Goal: Task Accomplishment & Management: Manage account settings

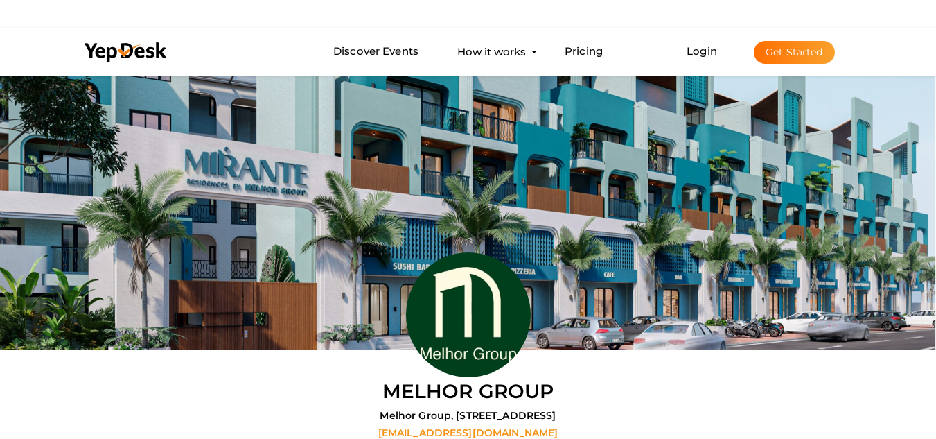
click at [759, 57] on button "Get Started" at bounding box center [794, 52] width 81 height 23
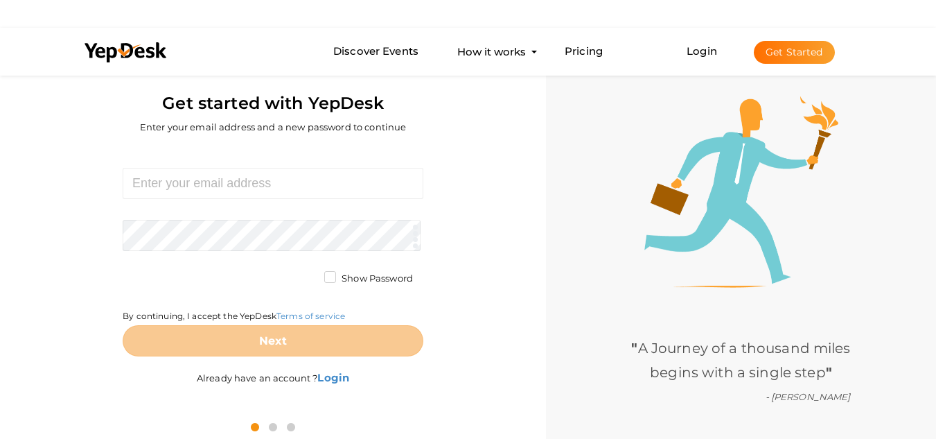
scroll to position [44, 0]
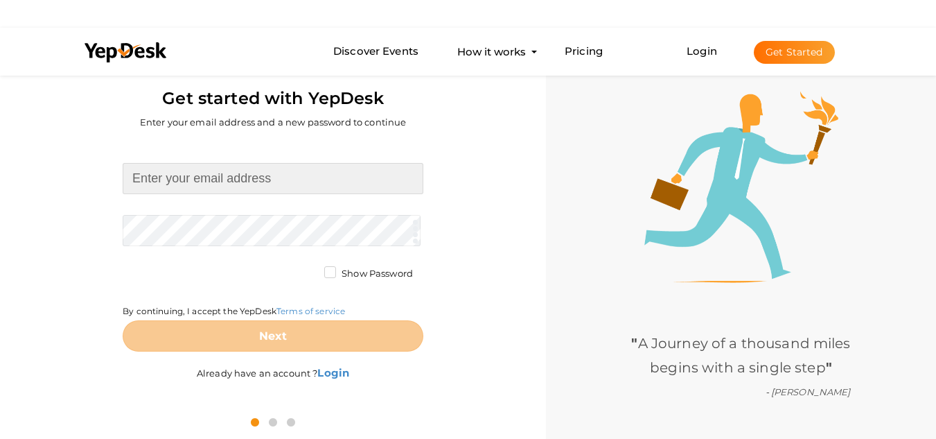
click at [308, 184] on input at bounding box center [273, 178] width 301 height 31
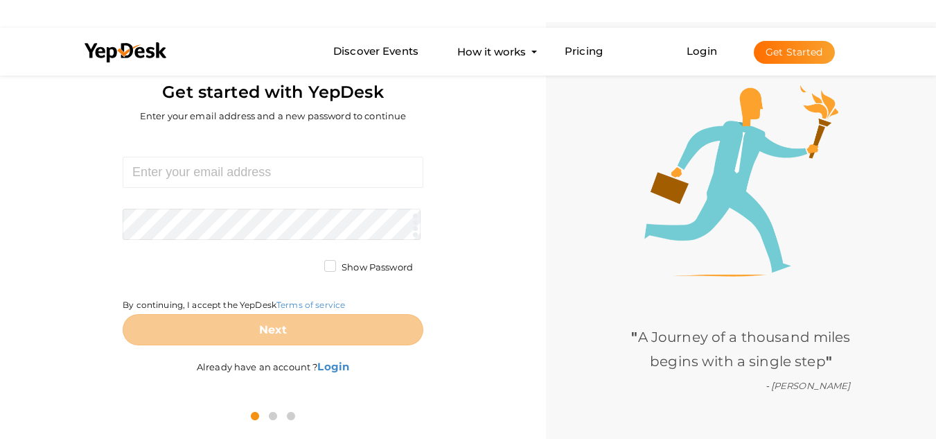
click at [496, 281] on div "Required. Invalid email. Checking You already have a YepDesk account. Please Si…" at bounding box center [272, 266] width 525 height 265
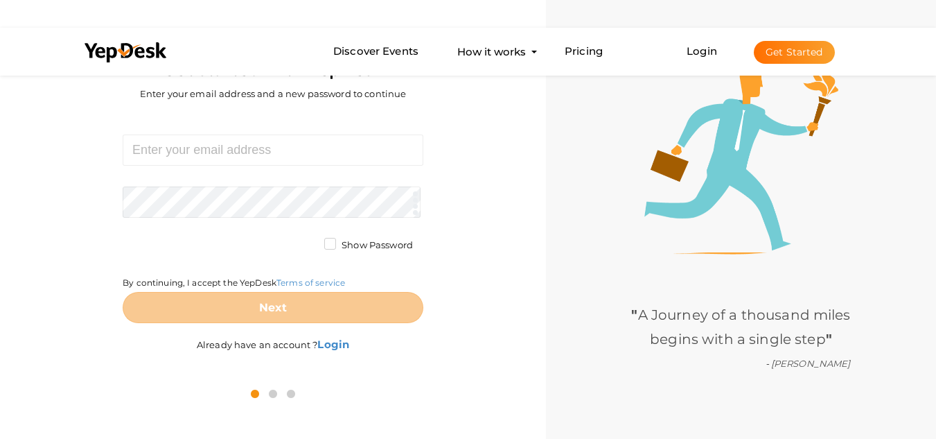
scroll to position [0, 0]
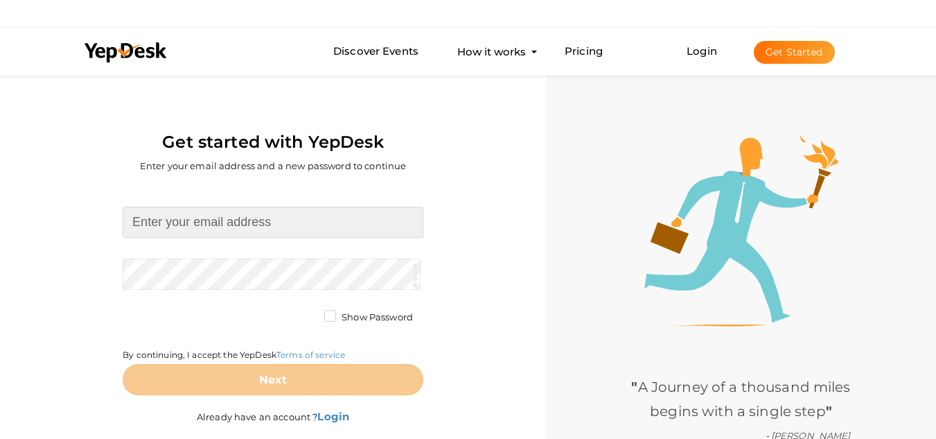
click at [245, 213] on input at bounding box center [273, 221] width 301 height 31
type input "wepower090@gmail.com"
click at [16, 170] on div "Get started with YepDesk Enter your email address and a new password to continue" at bounding box center [272, 128] width 525 height 112
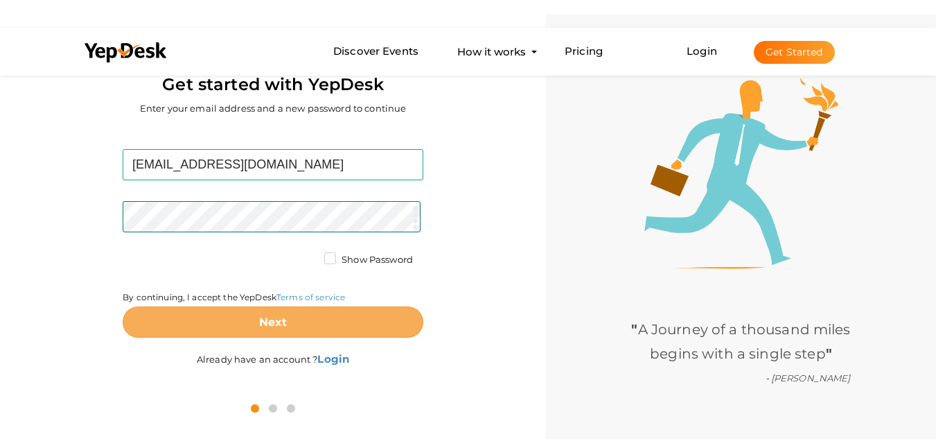
scroll to position [72, 0]
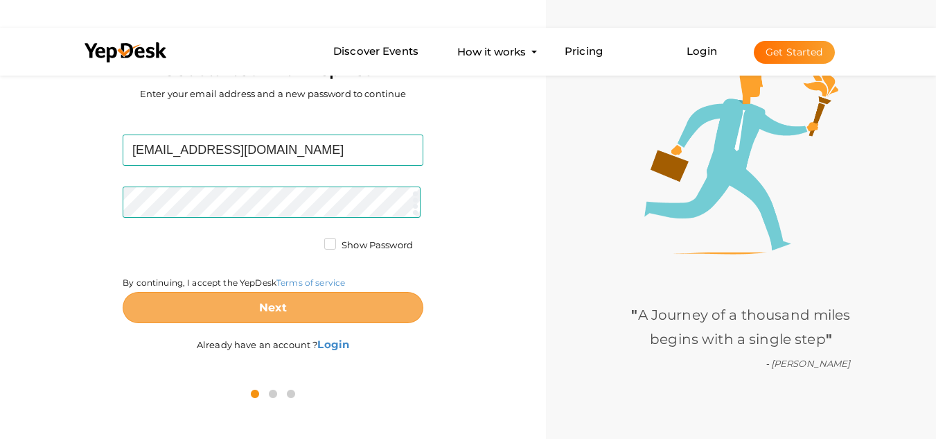
click at [306, 295] on button "Next" at bounding box center [273, 307] width 301 height 31
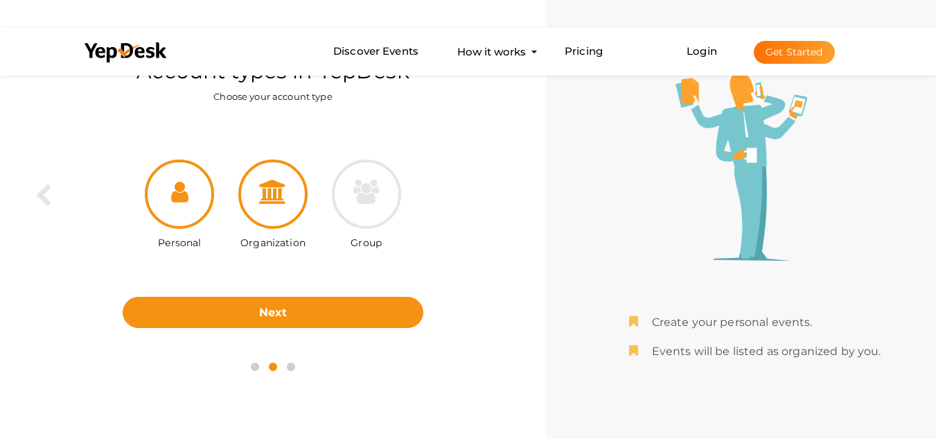
click at [305, 195] on div at bounding box center [272, 193] width 69 height 69
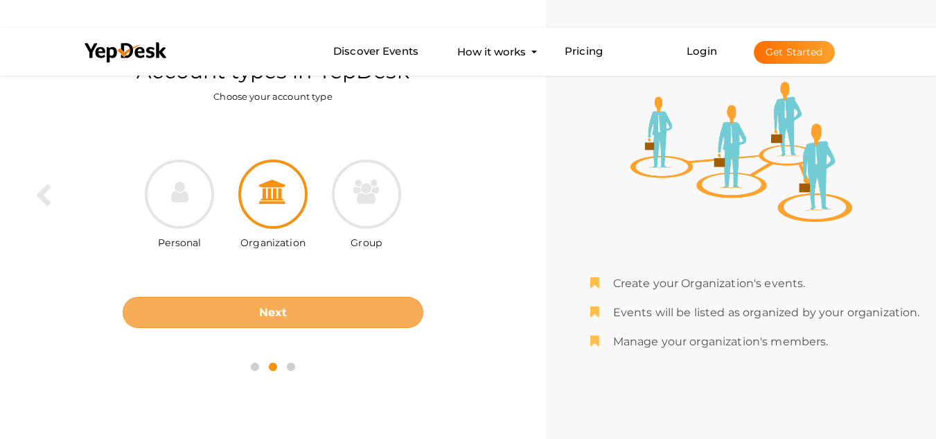
click at [236, 321] on button "Next" at bounding box center [273, 312] width 301 height 31
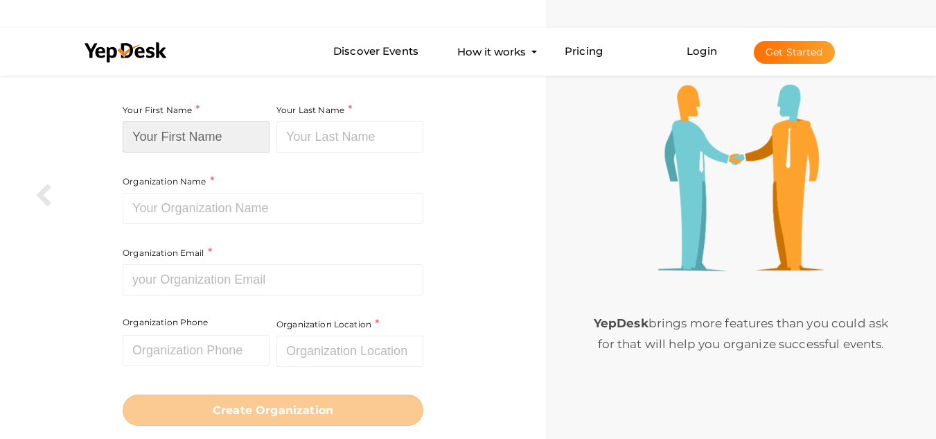
click at [210, 131] on input at bounding box center [196, 136] width 147 height 31
type input "Wechitra"
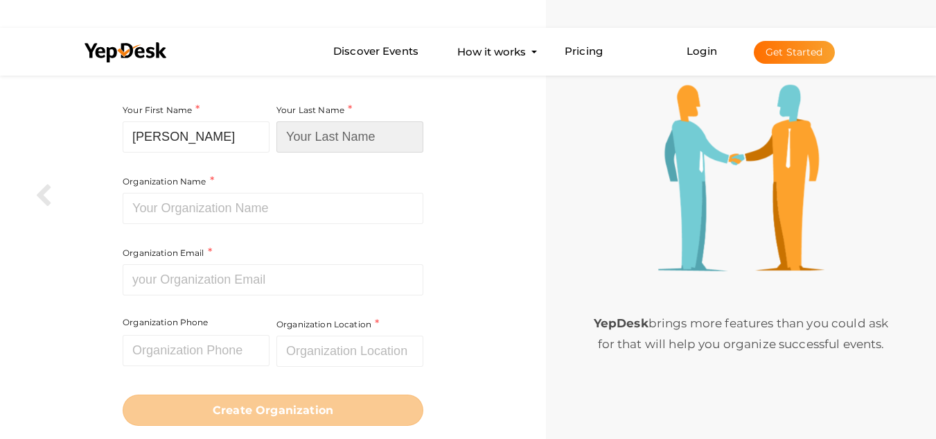
type input "Enterprises"
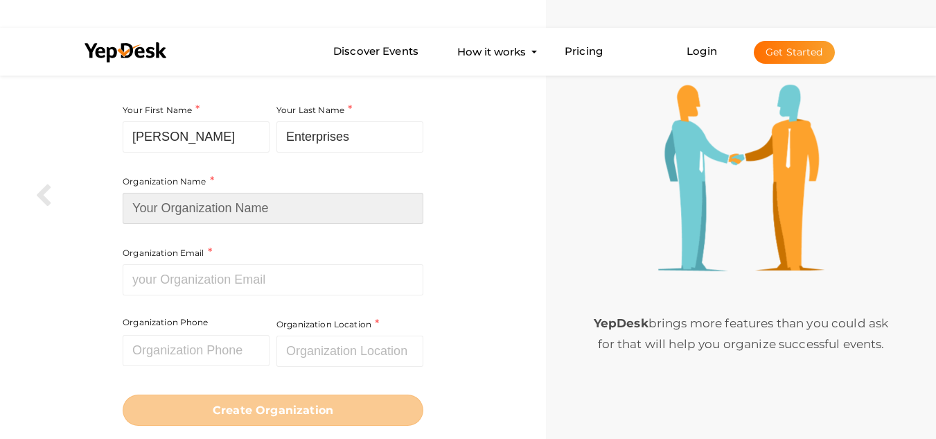
type input "Wechitra Enterprises"
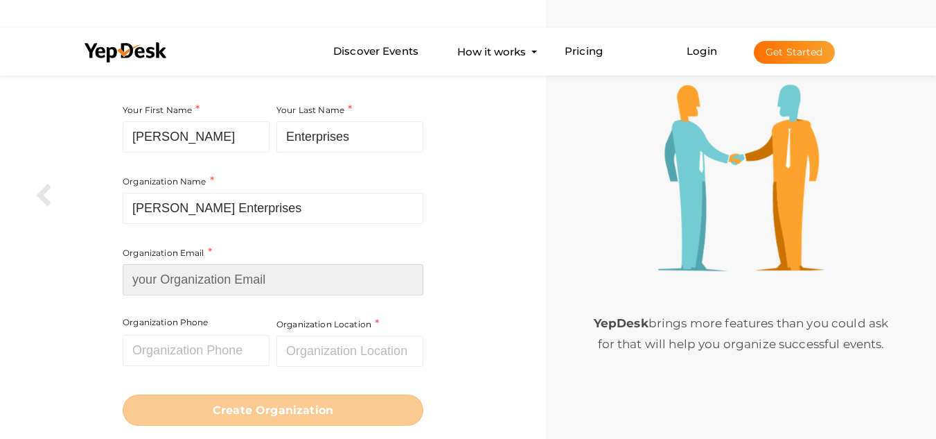
type input "wepower090@gmail.com"
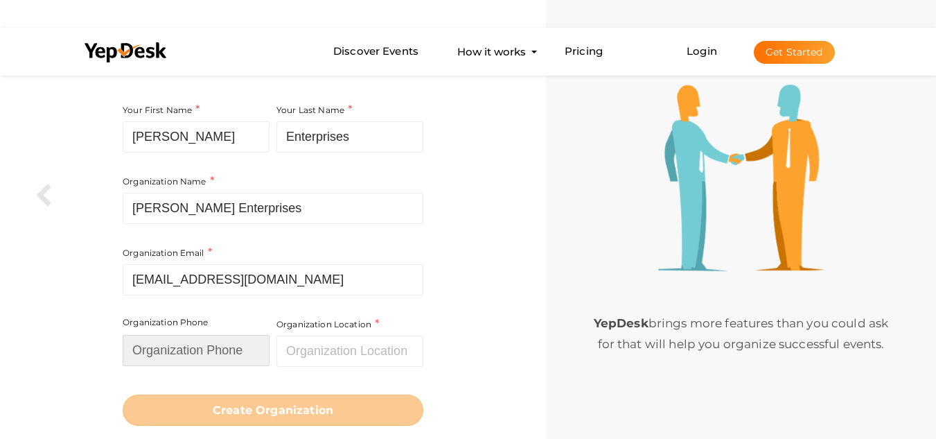
type input "09111589108"
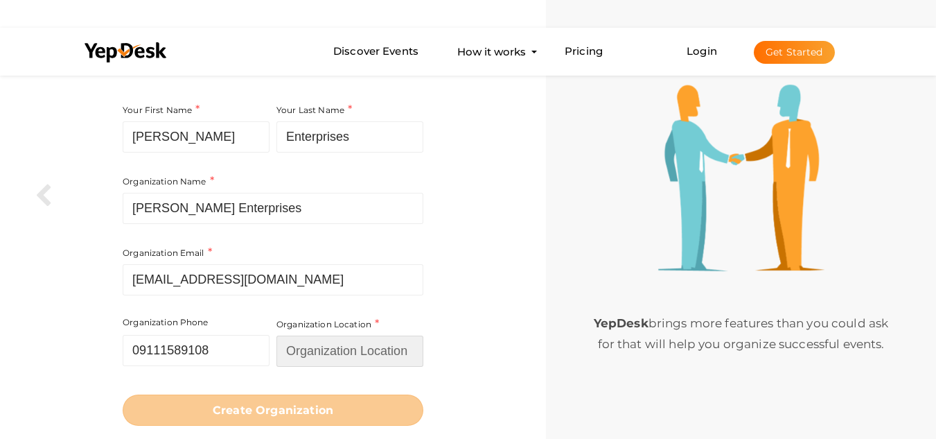
type input "[GEOGRAPHIC_DATA]"
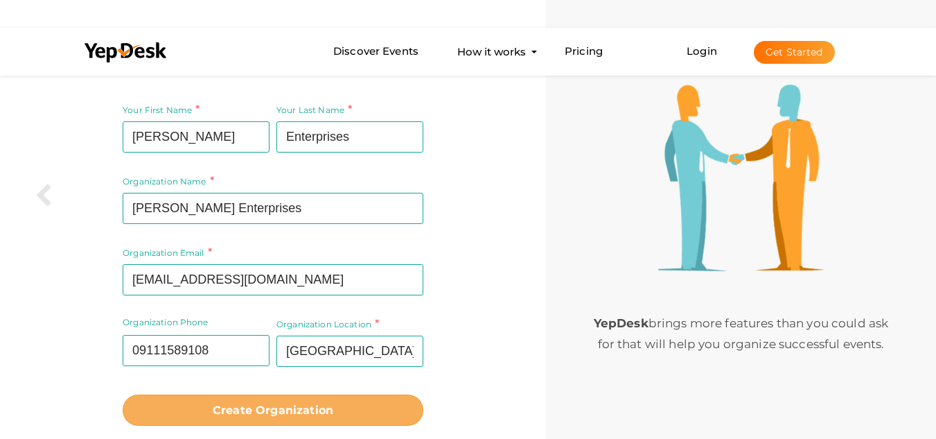
click at [336, 414] on button "Create Organization" at bounding box center [273, 409] width 301 height 31
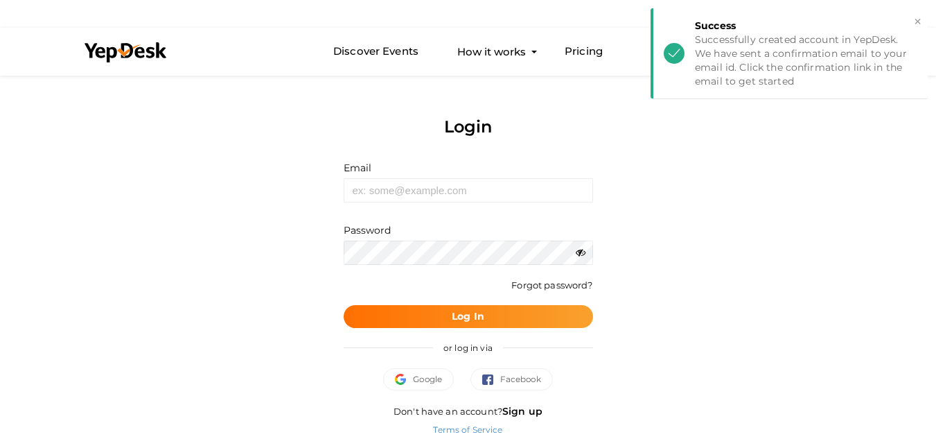
scroll to position [1, 0]
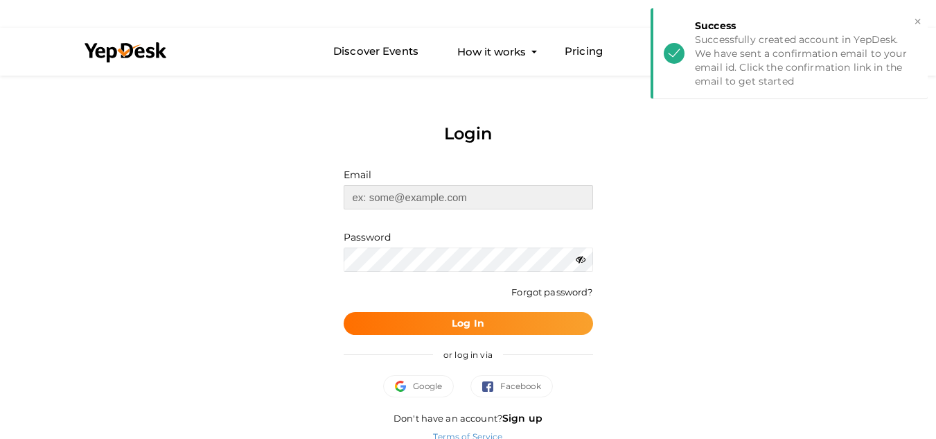
type input "wepower090@gmail.com"
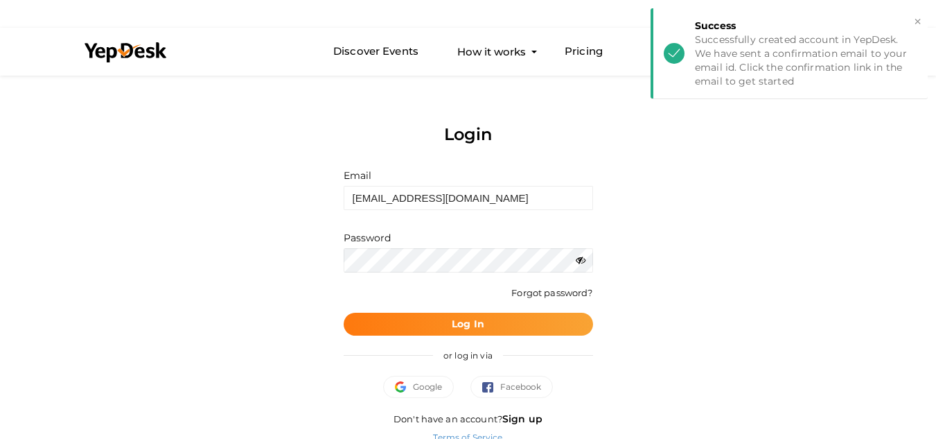
click at [417, 321] on button "Log In" at bounding box center [468, 323] width 249 height 23
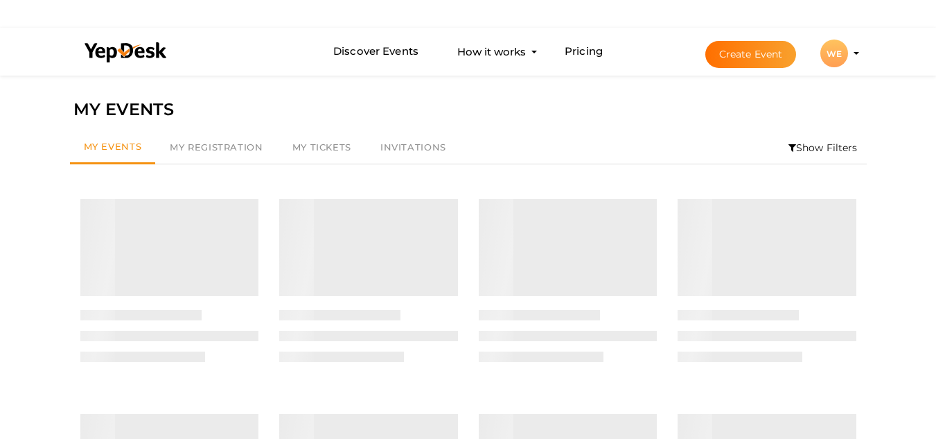
drag, startPoint x: 0, startPoint y: 0, endPoint x: 924, endPoint y: 12, distance: 924.2
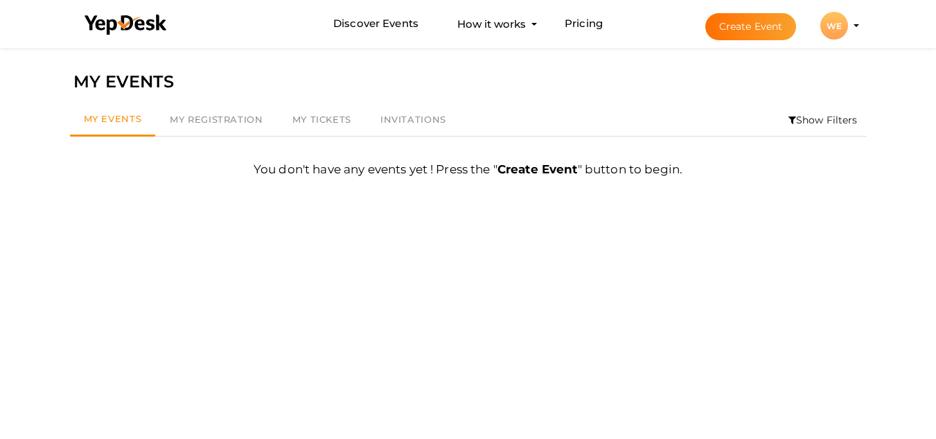
click at [855, 27] on li "Create Event WE WE Wechitra Enterprises wepower090@gmail.com Personal Profile M…" at bounding box center [770, 26] width 185 height 50
click at [840, 25] on div "WE" at bounding box center [834, 26] width 28 height 28
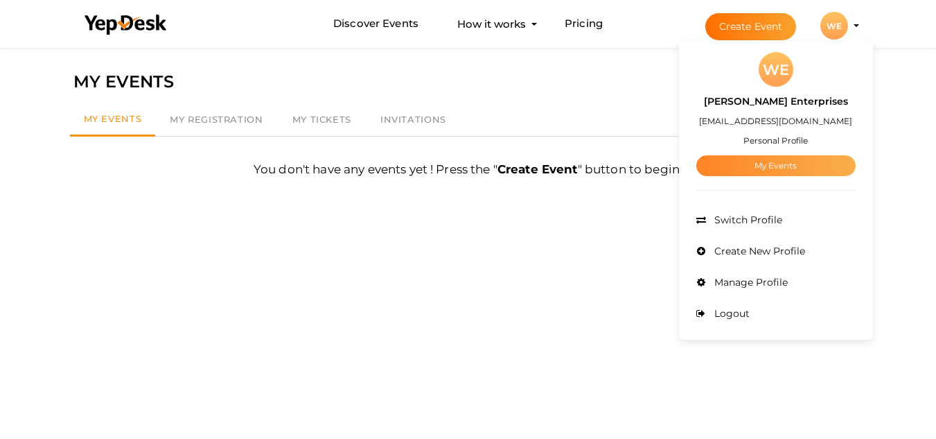
click at [781, 163] on link "My Events" at bounding box center [775, 165] width 159 height 21
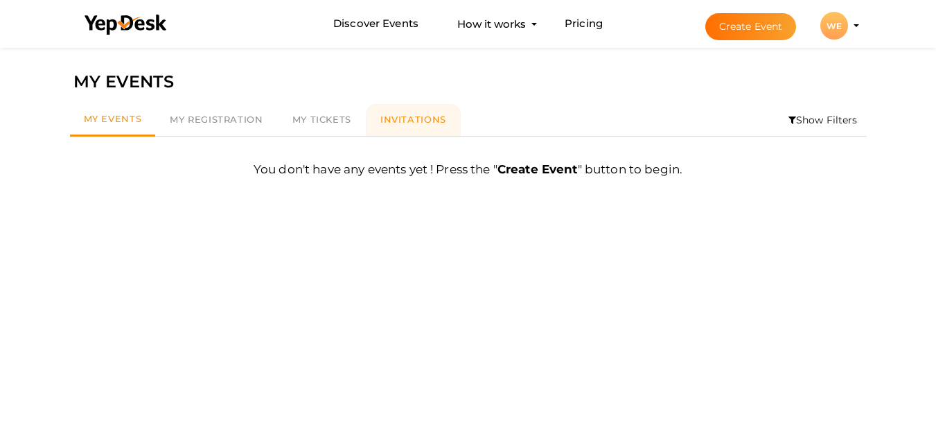
click at [427, 118] on span "Invitations" at bounding box center [413, 119] width 66 height 11
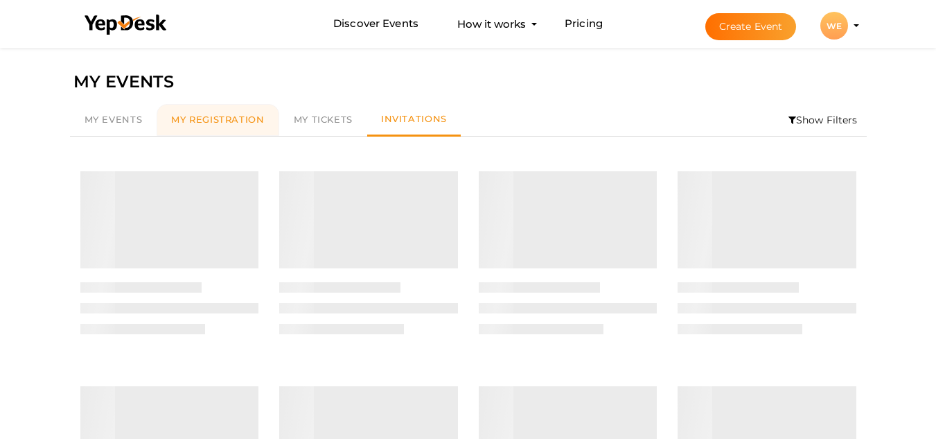
click at [234, 119] on span "My Registration" at bounding box center [217, 119] width 93 height 11
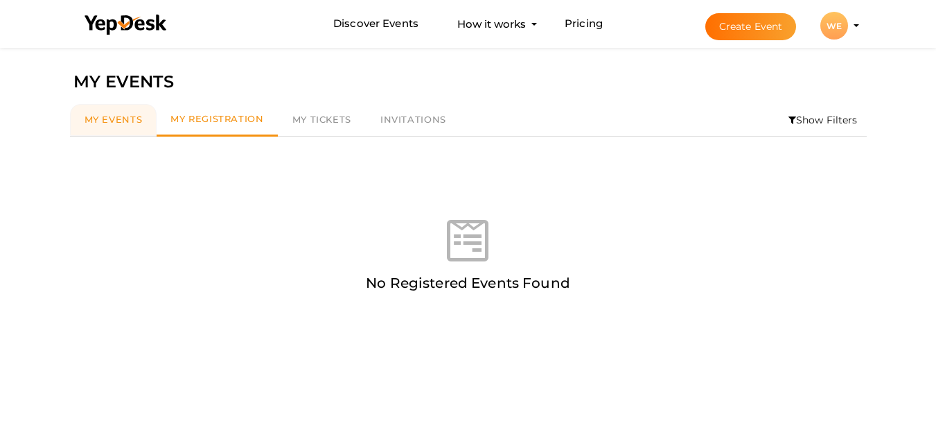
click at [89, 114] on span "My Events" at bounding box center [114, 119] width 58 height 11
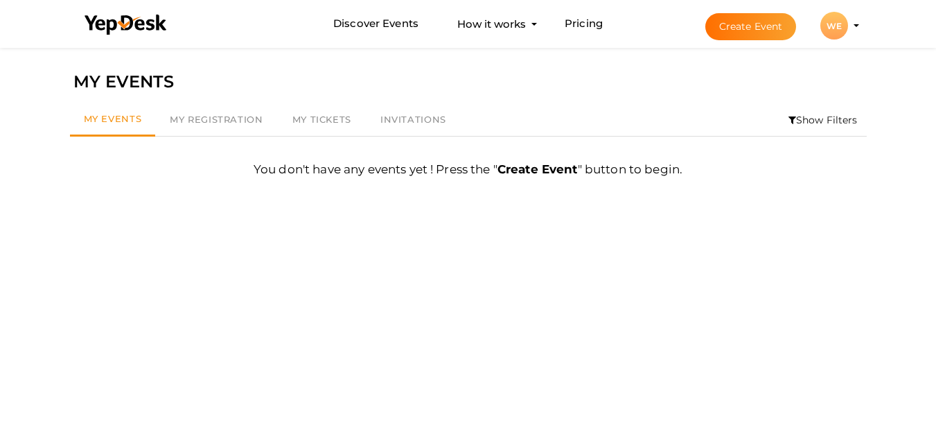
click at [859, 25] on li "Create Event WE WE Wechitra Enterprises wepower090@gmail.com Personal Profile M…" at bounding box center [770, 26] width 185 height 50
click at [844, 23] on div "WE" at bounding box center [834, 26] width 28 height 28
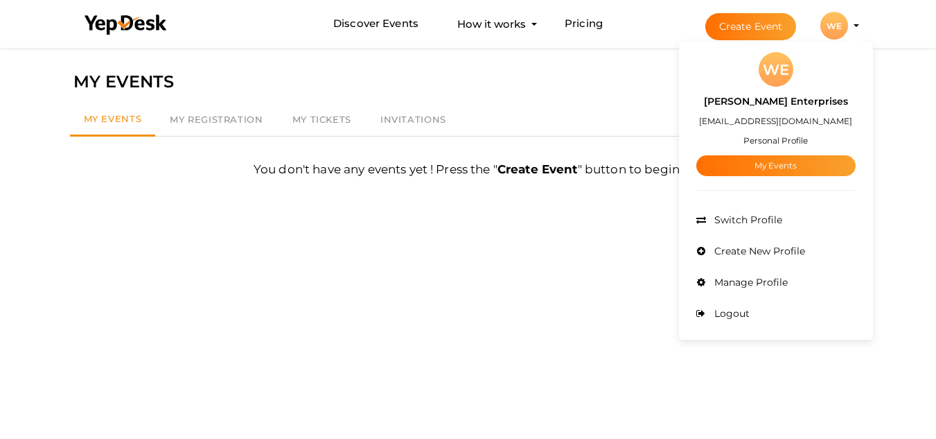
click at [750, 15] on button "Create Event" at bounding box center [750, 26] width 91 height 27
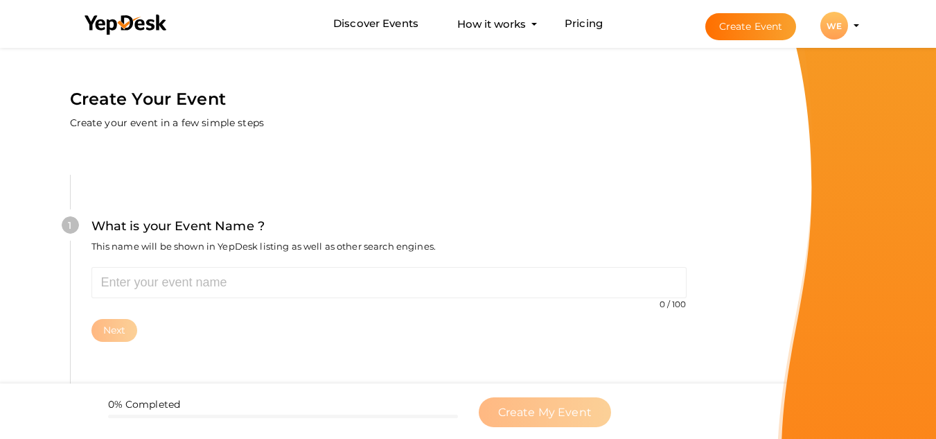
click at [854, 24] on li "Create Event WE WE Wechitra Enterprises wepower090@gmail.com Personal Profile M…" at bounding box center [770, 26] width 185 height 50
click at [841, 24] on div "WE" at bounding box center [834, 26] width 28 height 28
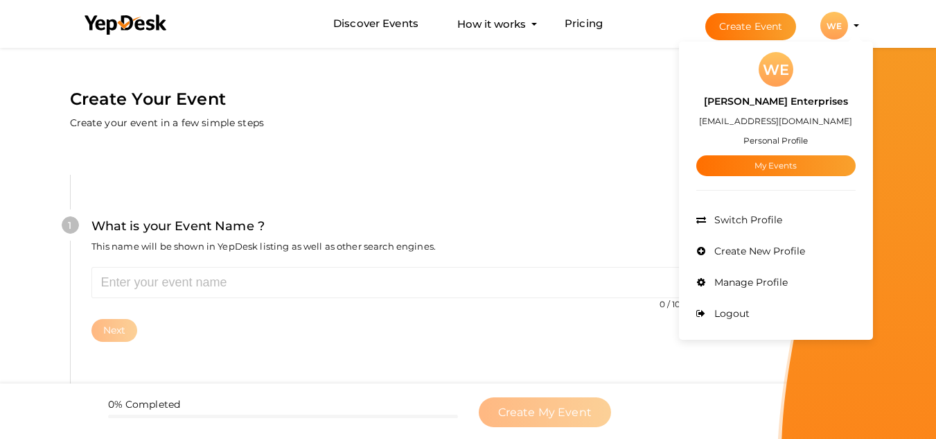
click at [804, 144] on small "Personal Profile" at bounding box center [775, 140] width 64 height 10
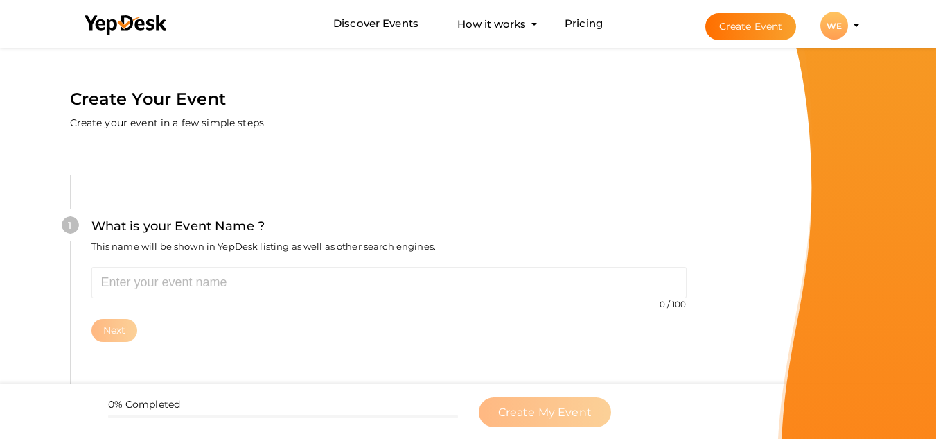
click at [838, 19] on div "WE" at bounding box center [834, 26] width 28 height 28
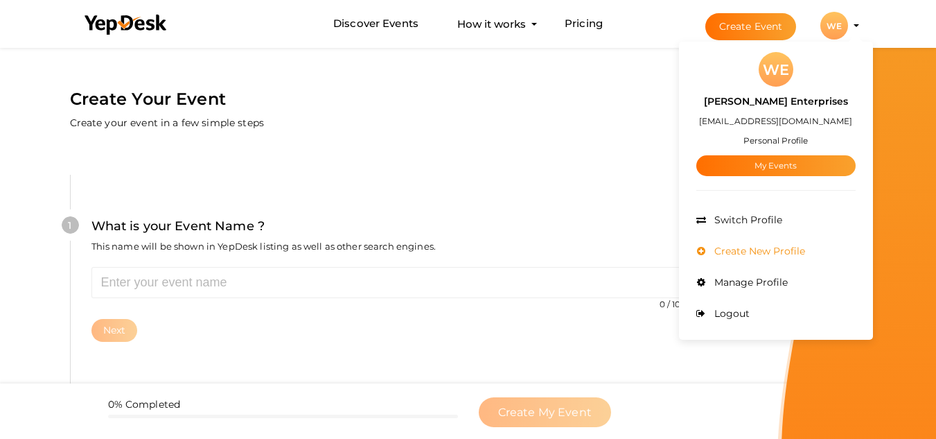
click at [769, 248] on span "Create New Profile" at bounding box center [758, 251] width 94 height 12
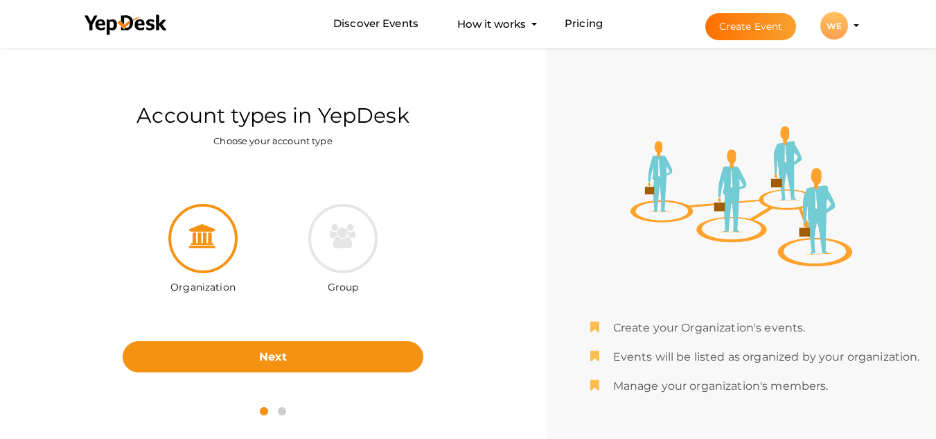
click at [838, 33] on div "WE" at bounding box center [834, 26] width 28 height 28
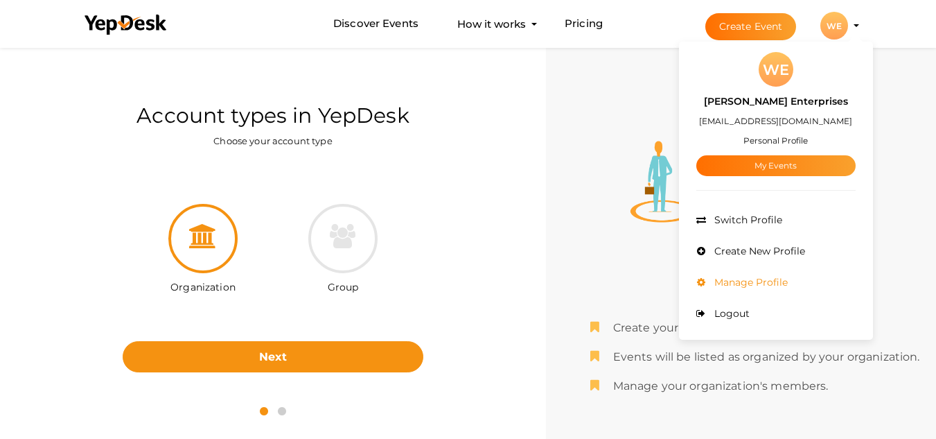
click at [781, 277] on span "Manage Profile" at bounding box center [749, 282] width 77 height 12
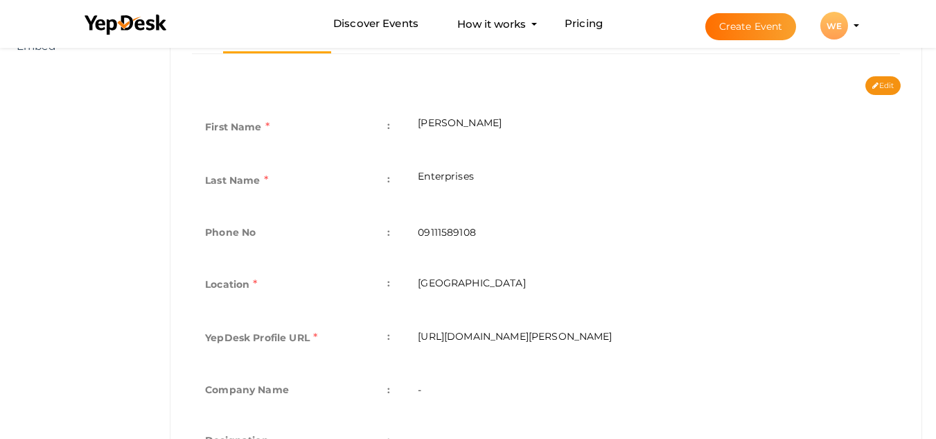
scroll to position [429, 0]
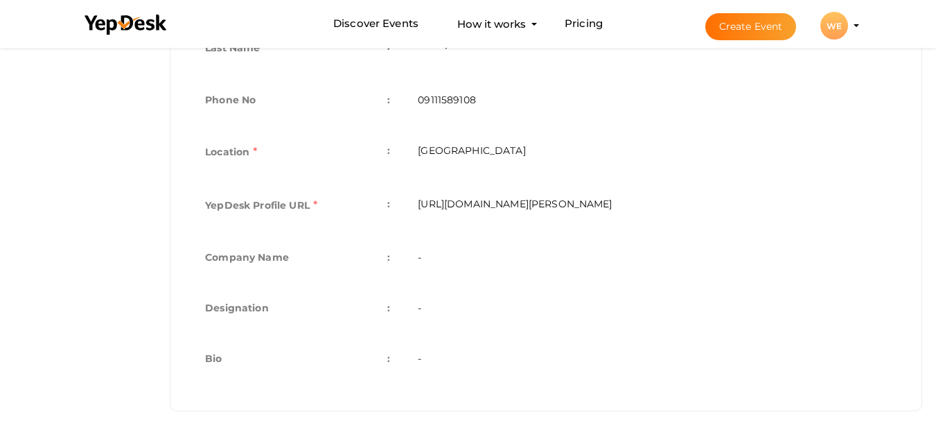
click at [522, 335] on td "-" at bounding box center [652, 360] width 497 height 51
click at [512, 382] on td "-" at bounding box center [652, 360] width 497 height 51
drag, startPoint x: 484, startPoint y: 352, endPoint x: 368, endPoint y: 350, distance: 116.4
click at [484, 351] on td "-" at bounding box center [652, 360] width 497 height 51
click at [292, 352] on td "Bio :" at bounding box center [297, 360] width 213 height 51
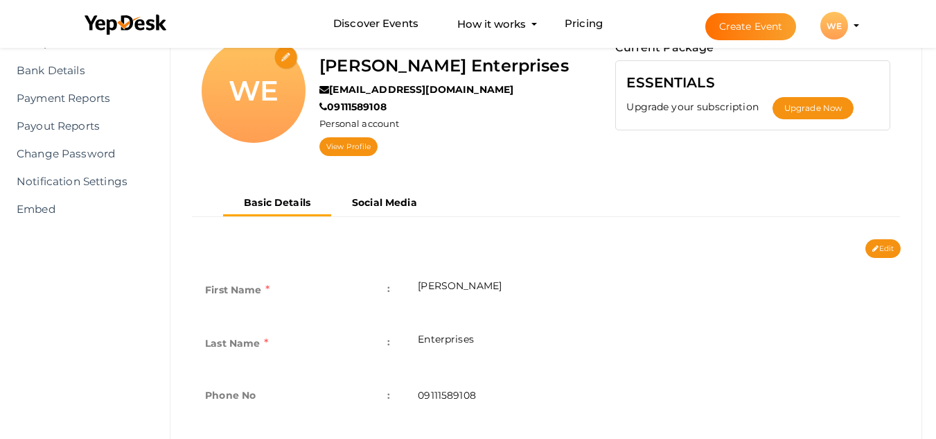
scroll to position [133, 0]
click at [886, 246] on button "Edit" at bounding box center [882, 249] width 35 height 19
type input "Wechitra"
type input "Enterprises"
type input "09111589108"
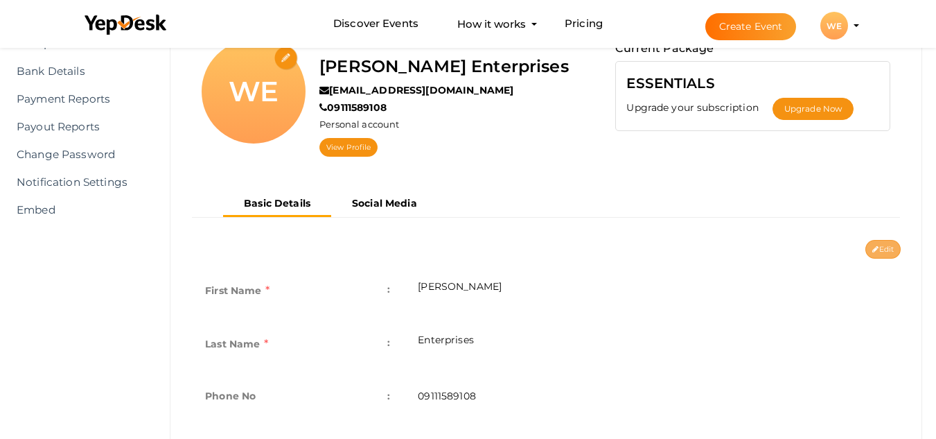
type input "[GEOGRAPHIC_DATA]"
type input "wechitra-enterprises"
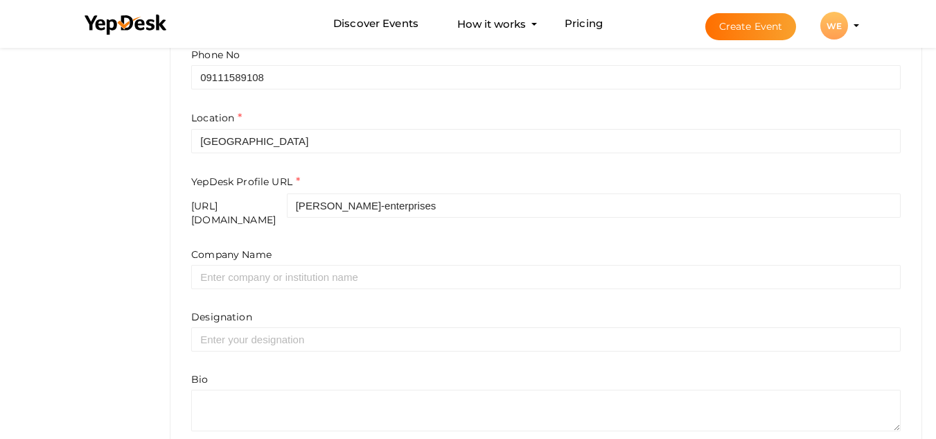
scroll to position [534, 0]
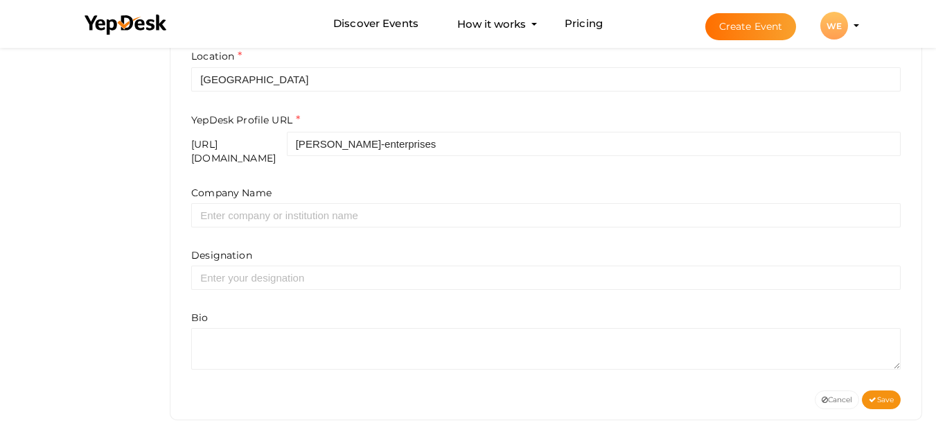
click at [461, 313] on div "Bio" at bounding box center [545, 339] width 709 height 59
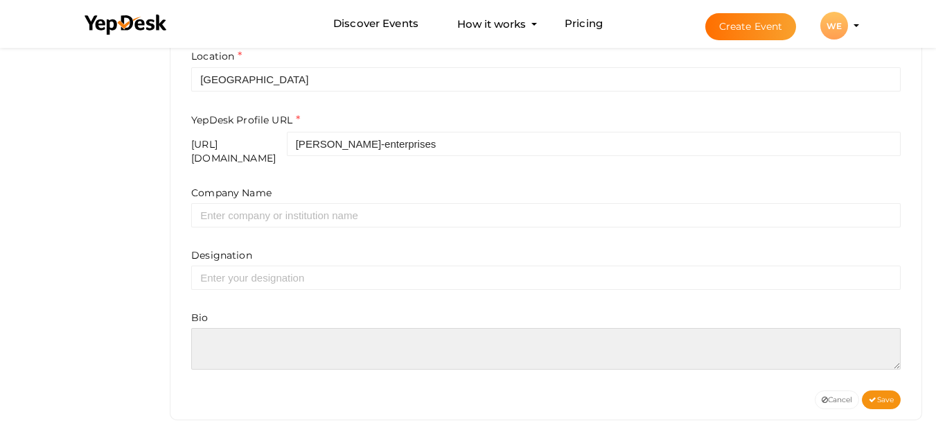
click at [460, 329] on textarea at bounding box center [545, 349] width 709 height 42
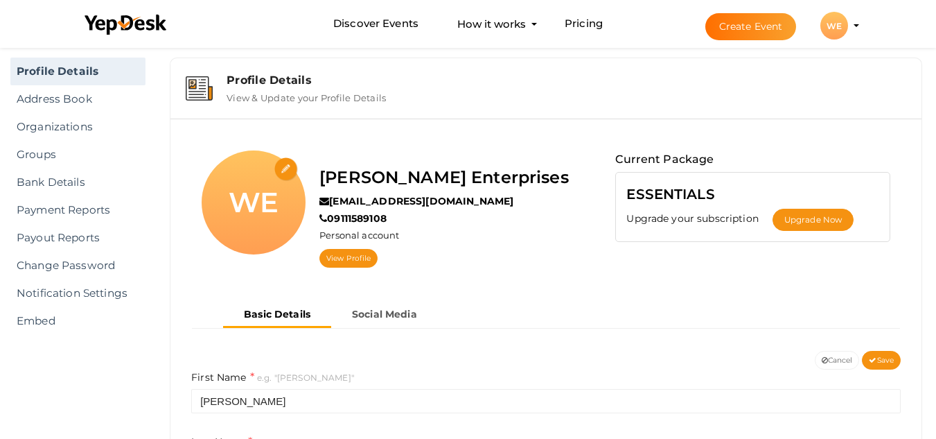
scroll to position [0, 0]
